Goal: Navigation & Orientation: Find specific page/section

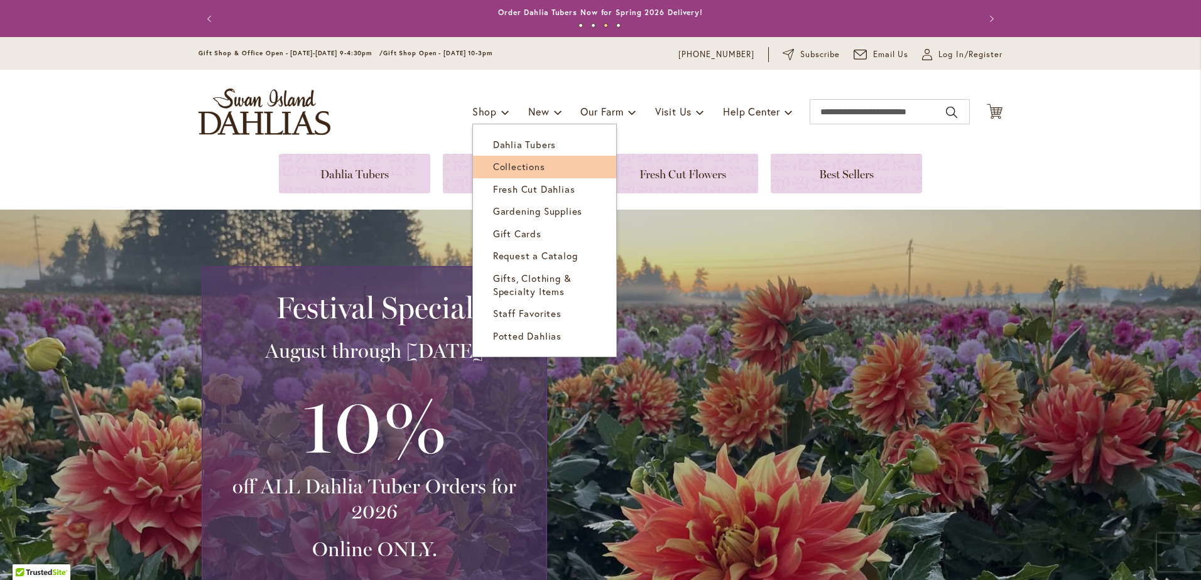
click at [503, 166] on span "Collections" at bounding box center [519, 166] width 52 height 13
